Goal: Communication & Community: Answer question/provide support

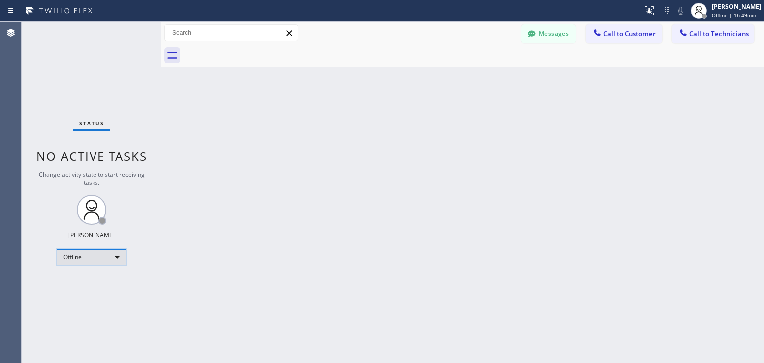
click at [117, 258] on div "Offline" at bounding box center [92, 257] width 70 height 16
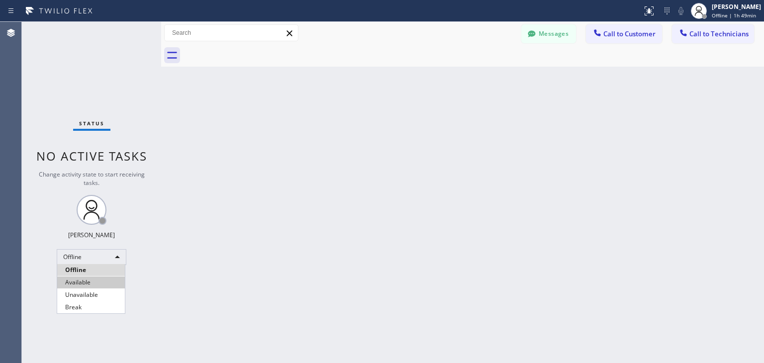
click at [103, 281] on li "Available" at bounding box center [91, 282] width 68 height 12
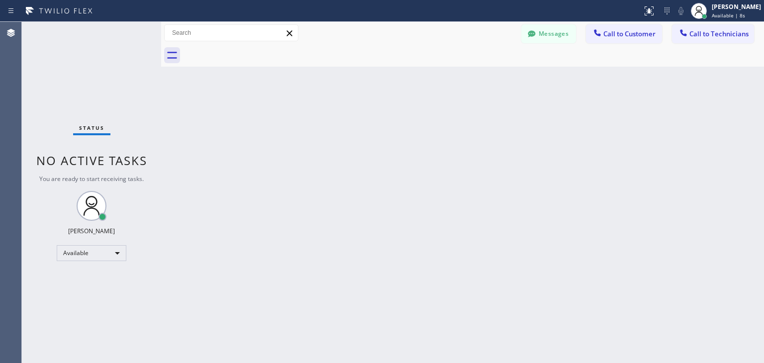
click at [58, 68] on div "Status No active tasks You are ready to start receiving tasks. Denis Davidenkov…" at bounding box center [91, 192] width 139 height 341
click at [59, 80] on div "Status No active tasks You are ready to start receiving tasks. Denis Davidenkov…" at bounding box center [91, 192] width 139 height 341
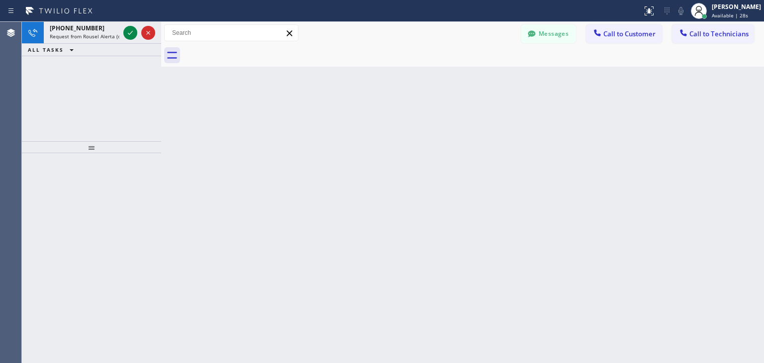
drag, startPoint x: 111, startPoint y: 104, endPoint x: 110, endPoint y: 76, distance: 28.3
click at [111, 104] on div "+15106763602 Request from Rousel Alerta (direct) ALL TASKS ALL TASKS ACTIVE TAS…" at bounding box center [91, 81] width 139 height 119
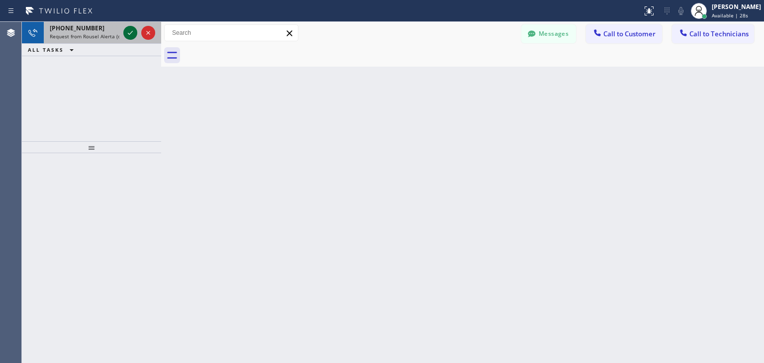
click at [127, 32] on icon at bounding box center [130, 33] width 12 height 12
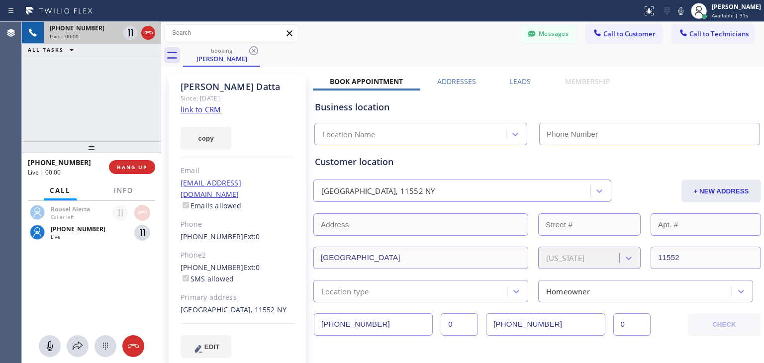
type input "(914) 873-0795"
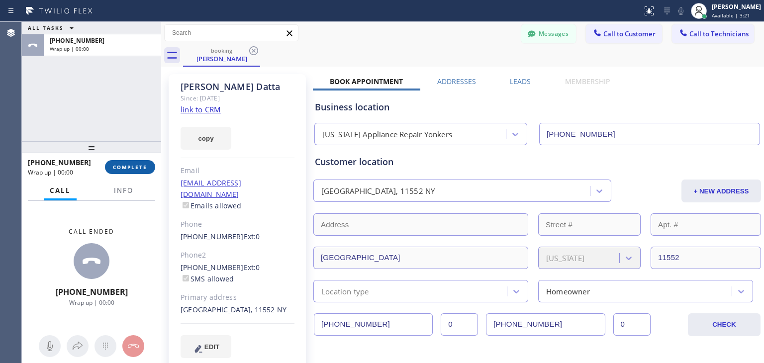
click at [137, 167] on span "COMPLETE" at bounding box center [130, 167] width 34 height 7
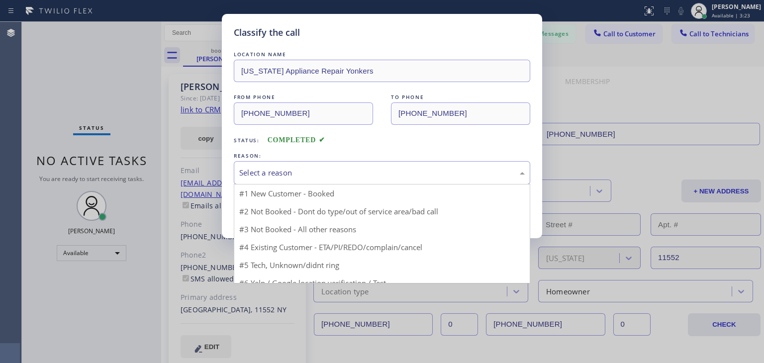
click at [366, 168] on div "Select a reason" at bounding box center [381, 172] width 285 height 11
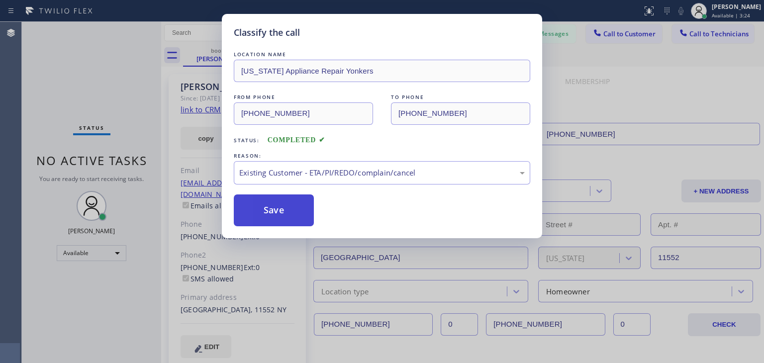
click at [284, 209] on button "Save" at bounding box center [274, 210] width 80 height 32
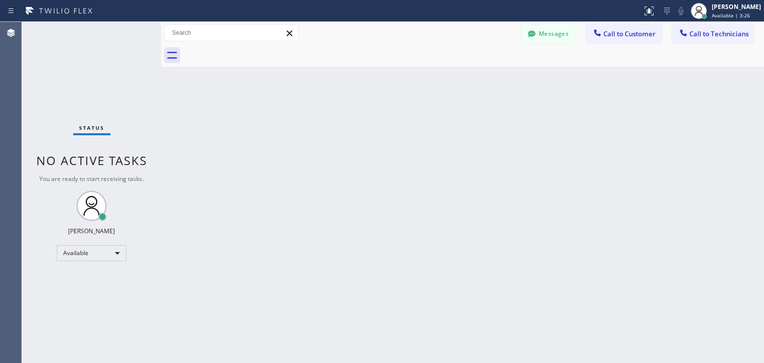
drag, startPoint x: 103, startPoint y: 241, endPoint x: 105, endPoint y: 254, distance: 12.5
click at [103, 242] on div "Status No active tasks You are ready to start receiving tasks. Denis Davidenkov…" at bounding box center [91, 192] width 139 height 341
click at [105, 257] on div "Available" at bounding box center [92, 253] width 70 height 16
click at [105, 261] on li "Offline" at bounding box center [91, 266] width 68 height 12
click at [247, 221] on div "Back to Dashboard Change Sender ID Customers Technicians WE Wendy Ewan 06/27 12…" at bounding box center [462, 192] width 603 height 341
